Goal: Task Accomplishment & Management: Complete application form

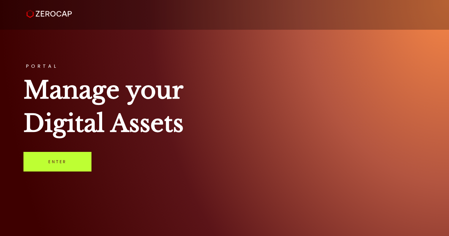
click at [68, 160] on link "Enter" at bounding box center [57, 162] width 68 height 20
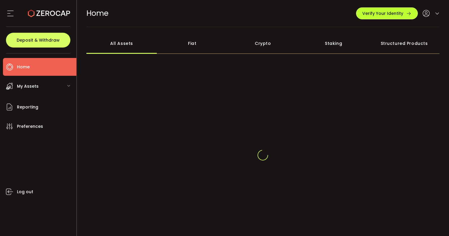
click at [392, 14] on div "Verify Your Identity" at bounding box center [389, 13] width 67 height 12
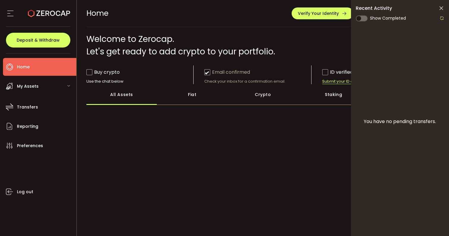
click at [443, 7] on icon at bounding box center [441, 8] width 6 height 6
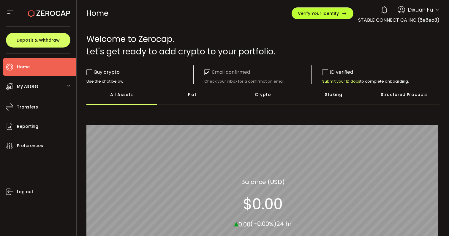
click at [340, 15] on div "Verify Your Identity" at bounding box center [322, 13] width 49 height 5
